Goal: Task Accomplishment & Management: Manage account settings

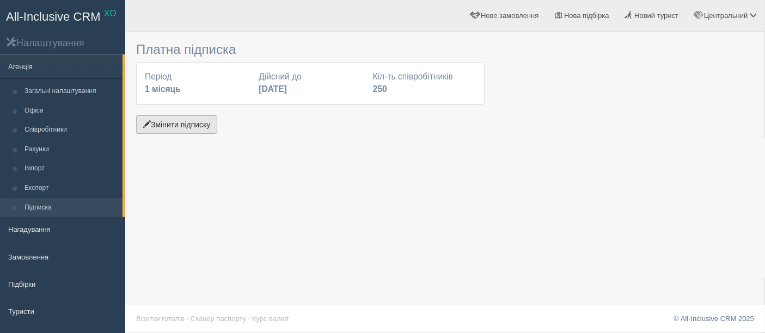
click at [178, 121] on button "Змінити підписку" at bounding box center [176, 124] width 81 height 19
click at [193, 130] on button "Змінити підписку" at bounding box center [176, 124] width 81 height 19
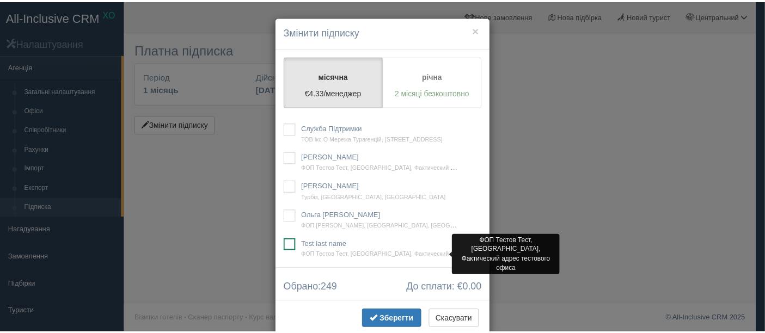
scroll to position [31697, 0]
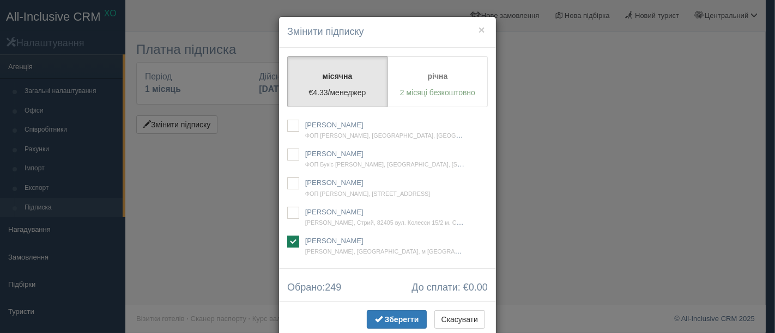
checkbox input "true"
click at [395, 316] on span "Зберегти" at bounding box center [402, 319] width 34 height 9
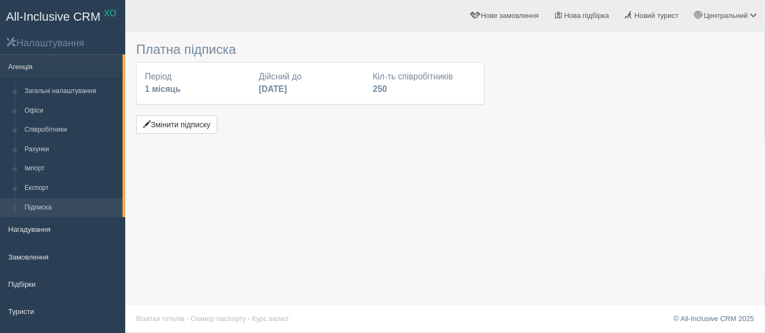
click at [171, 212] on div "Платна підписка Період 1 місяць Дійсний до [DATE] Кіл-ть співробітників 250 Змі…" at bounding box center [445, 166] width 640 height 333
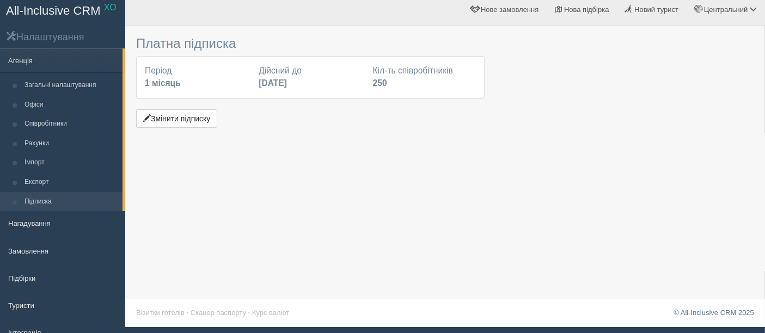
click at [606, 189] on div "Платна підписка Період 1 місяць Дійсний до [DATE] Кіл-ть співробітників 250 Змі…" at bounding box center [445, 160] width 640 height 333
